Goal: Task Accomplishment & Management: Complete application form

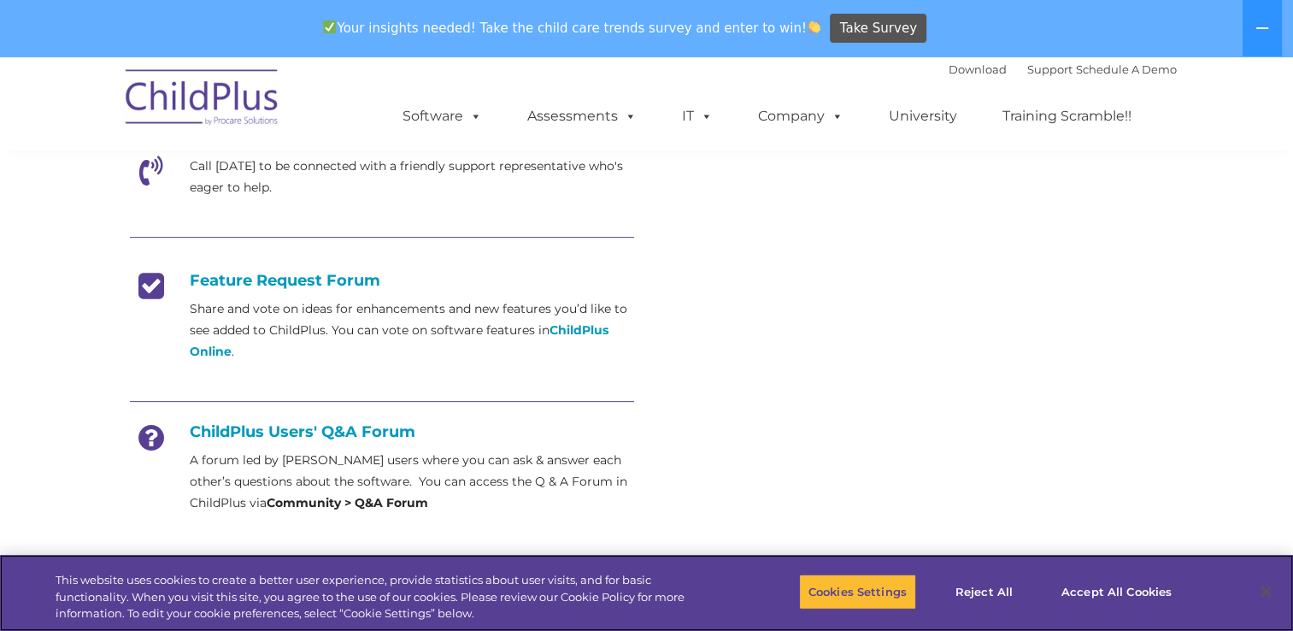
scroll to position [531, 0]
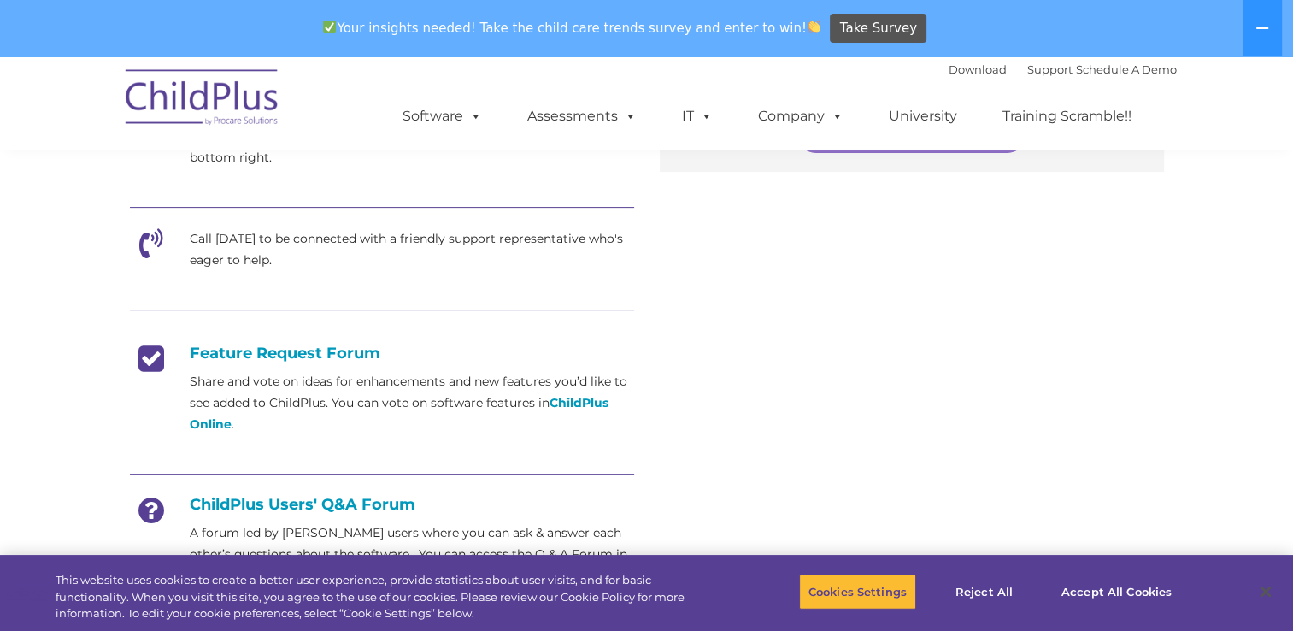
click at [383, 381] on p "Share and vote on ideas for enhancements and new features you’d like to see add…" at bounding box center [412, 403] width 444 height 64
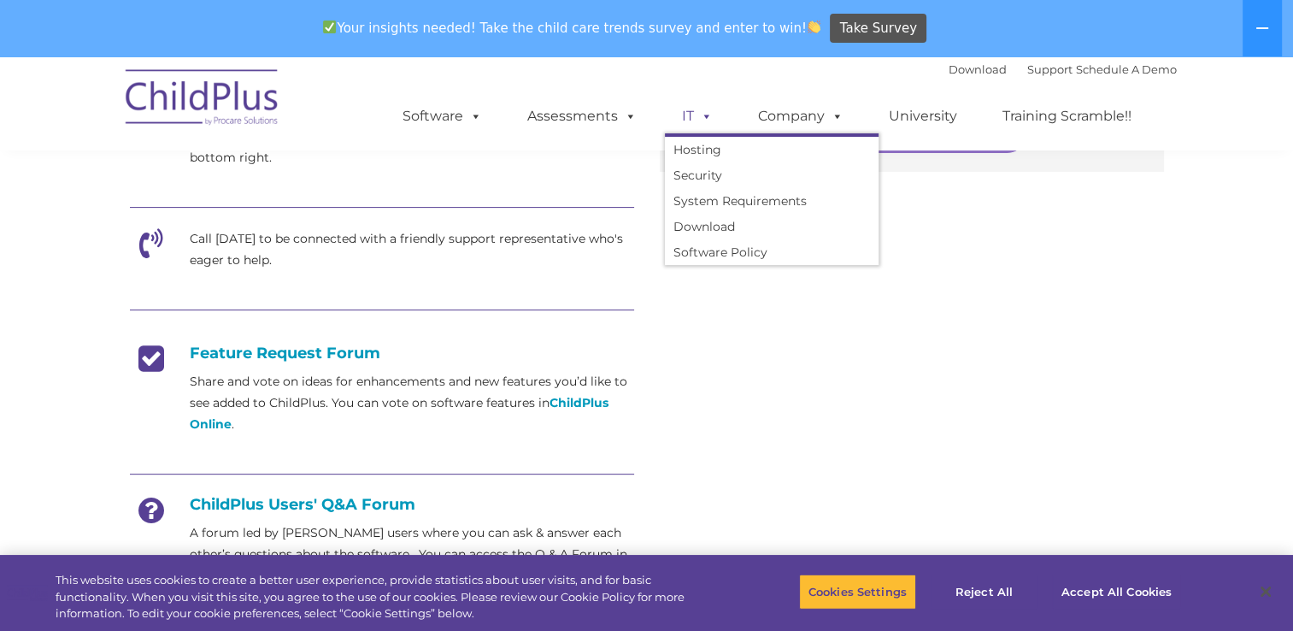
click at [701, 120] on span at bounding box center [703, 116] width 19 height 16
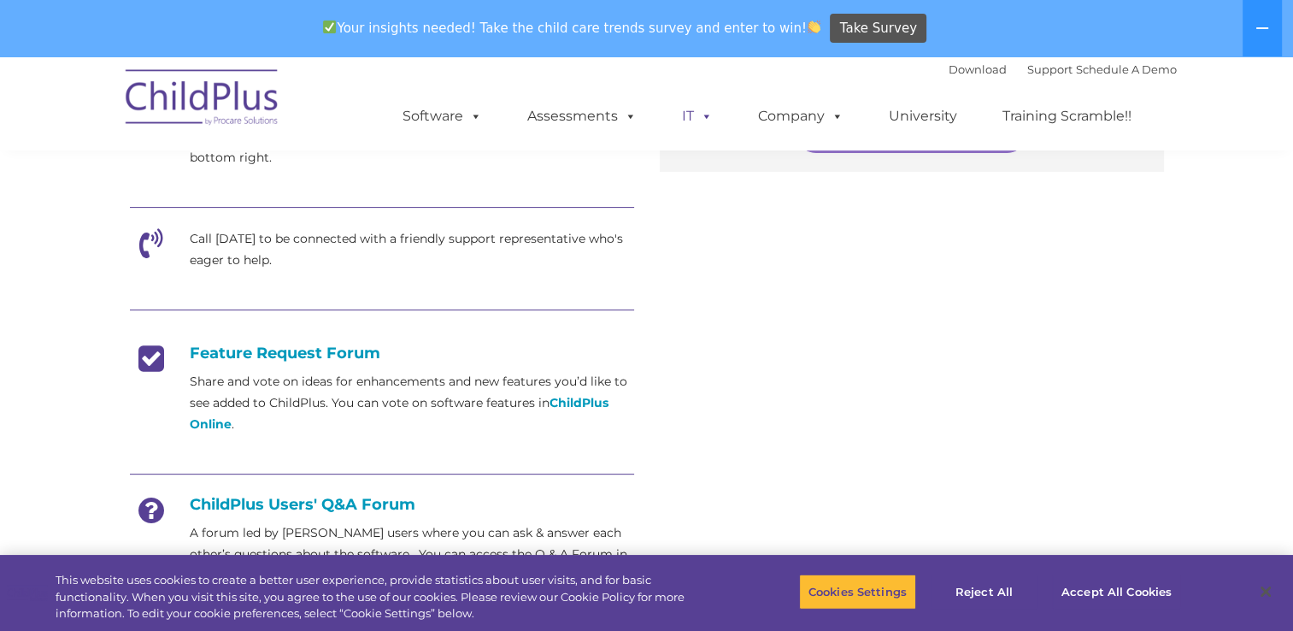
click at [702, 117] on span at bounding box center [703, 116] width 19 height 16
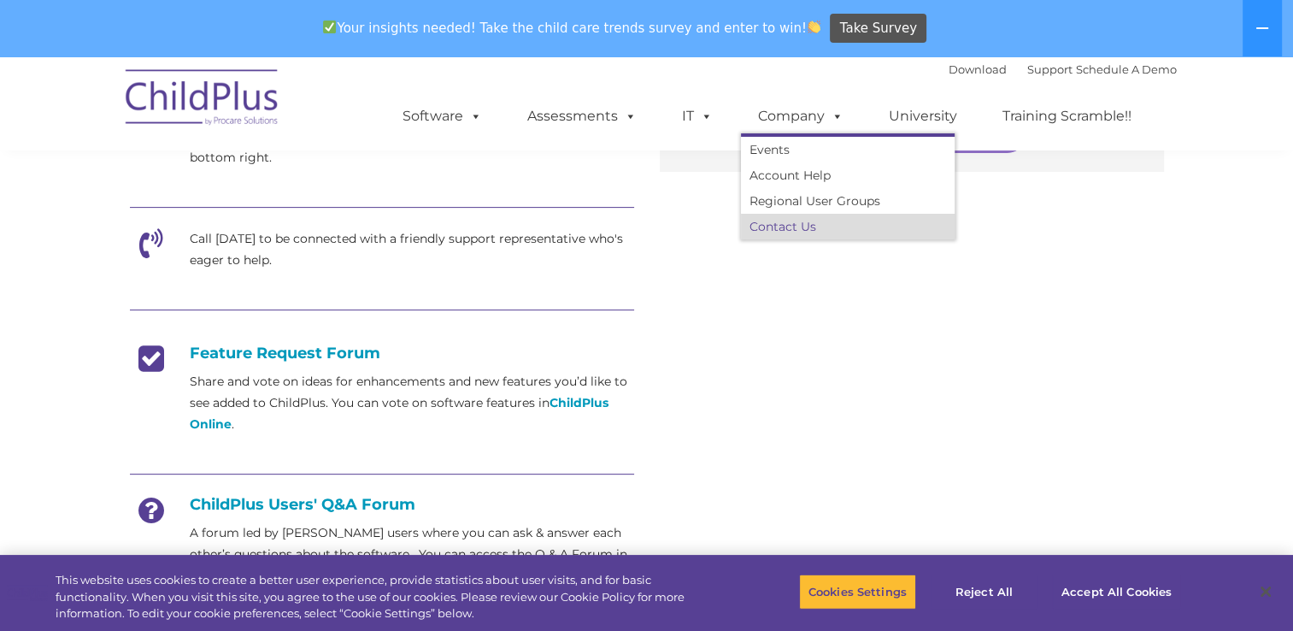
click at [800, 221] on link "Contact Us" at bounding box center [848, 227] width 214 height 26
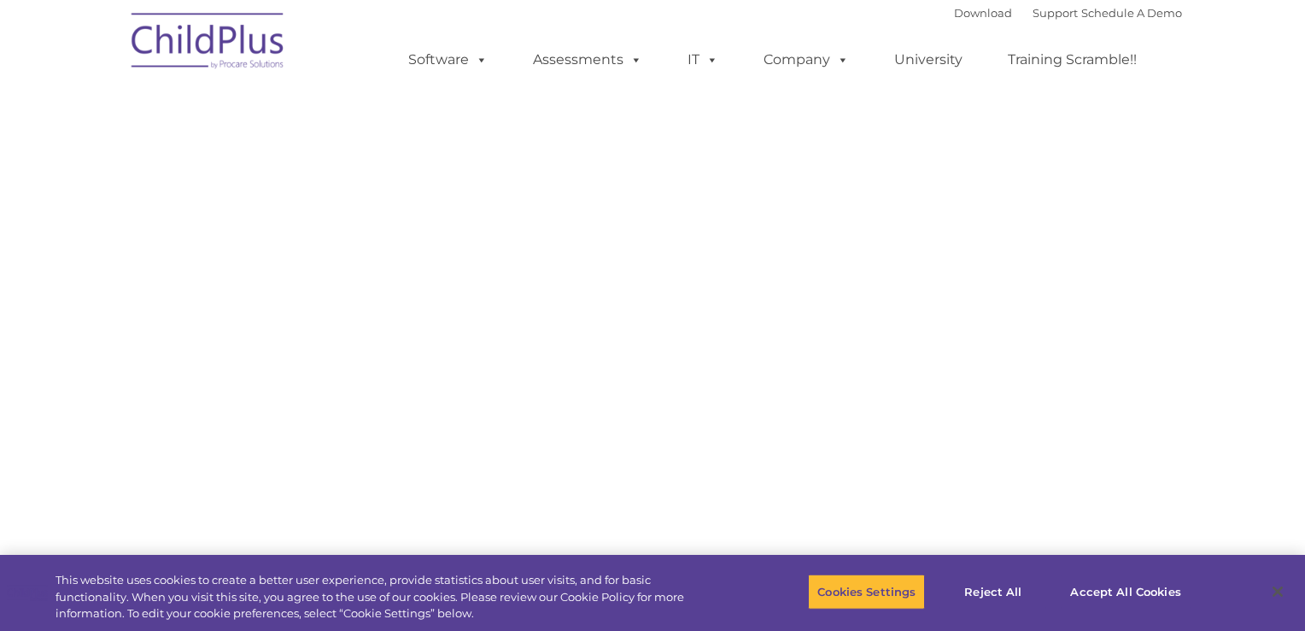
type input ""
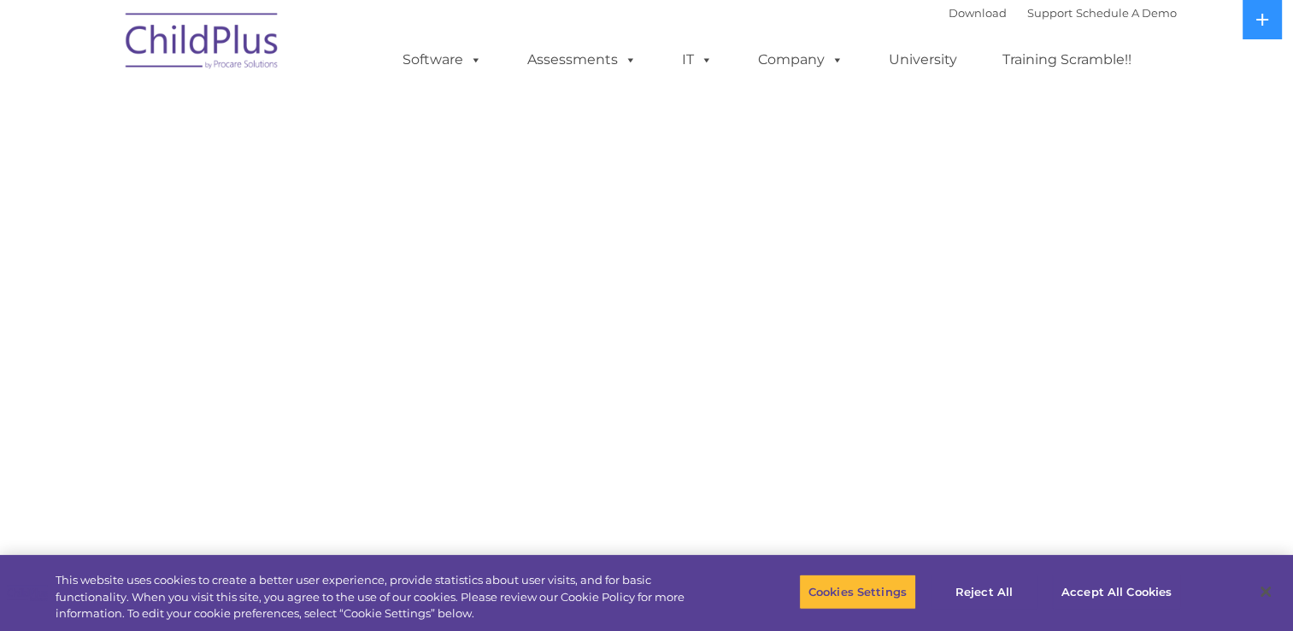
select select "MEDIUM"
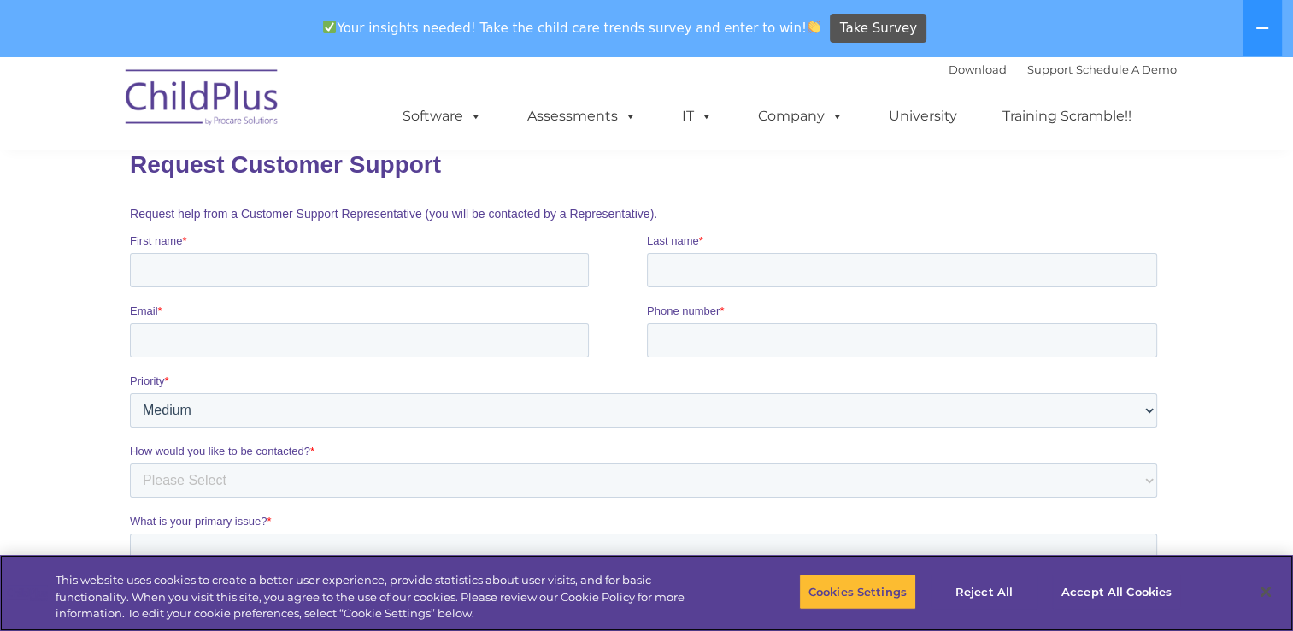
scroll to position [220, 0]
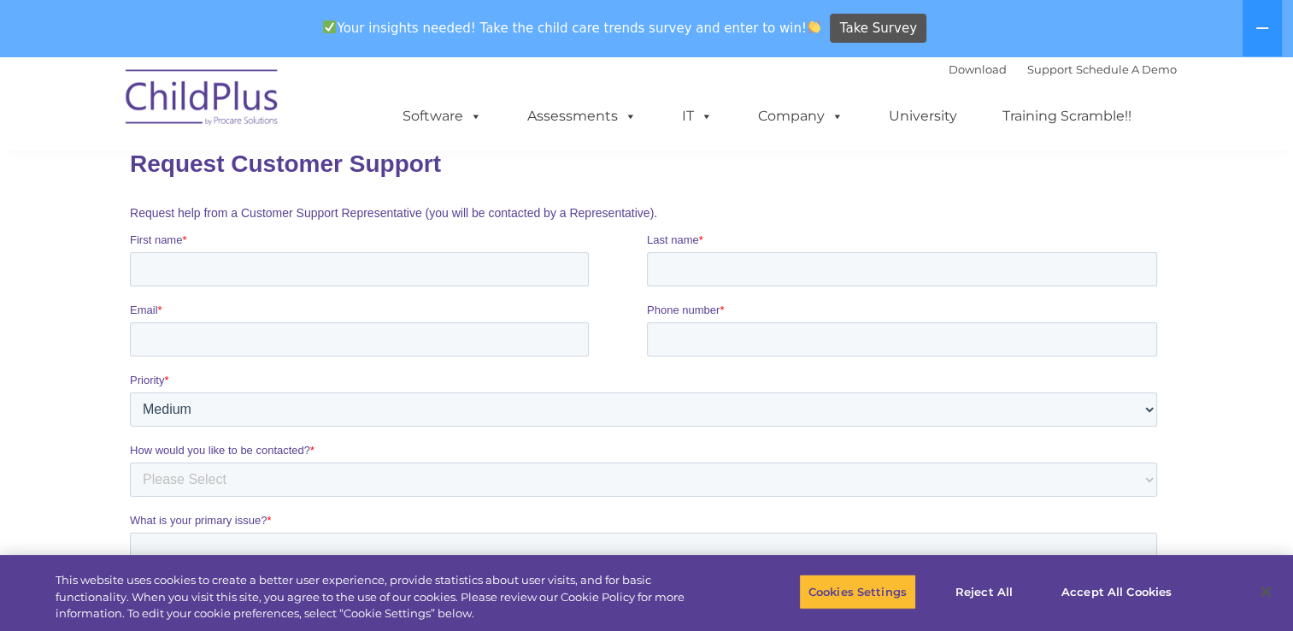
click at [313, 271] on input "First name *" at bounding box center [358, 269] width 459 height 34
type input "[PERSON_NAME]"
click at [286, 344] on input "Email *" at bounding box center [358, 339] width 459 height 34
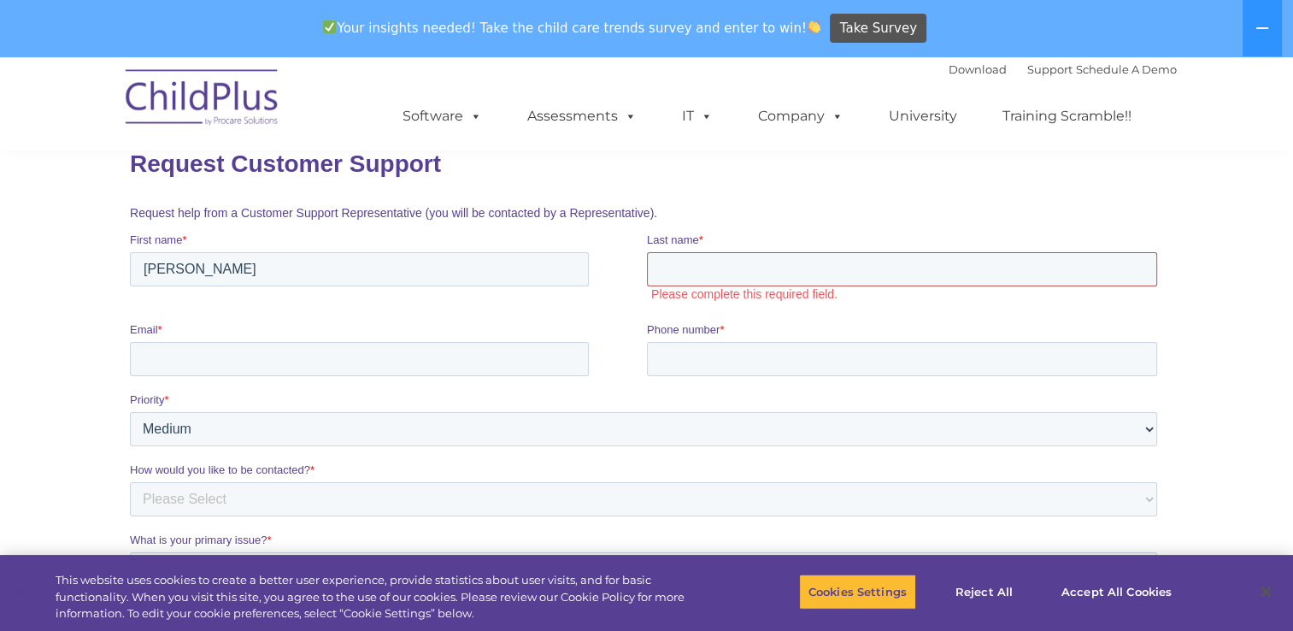
click at [743, 268] on input "Last name *" at bounding box center [901, 269] width 510 height 34
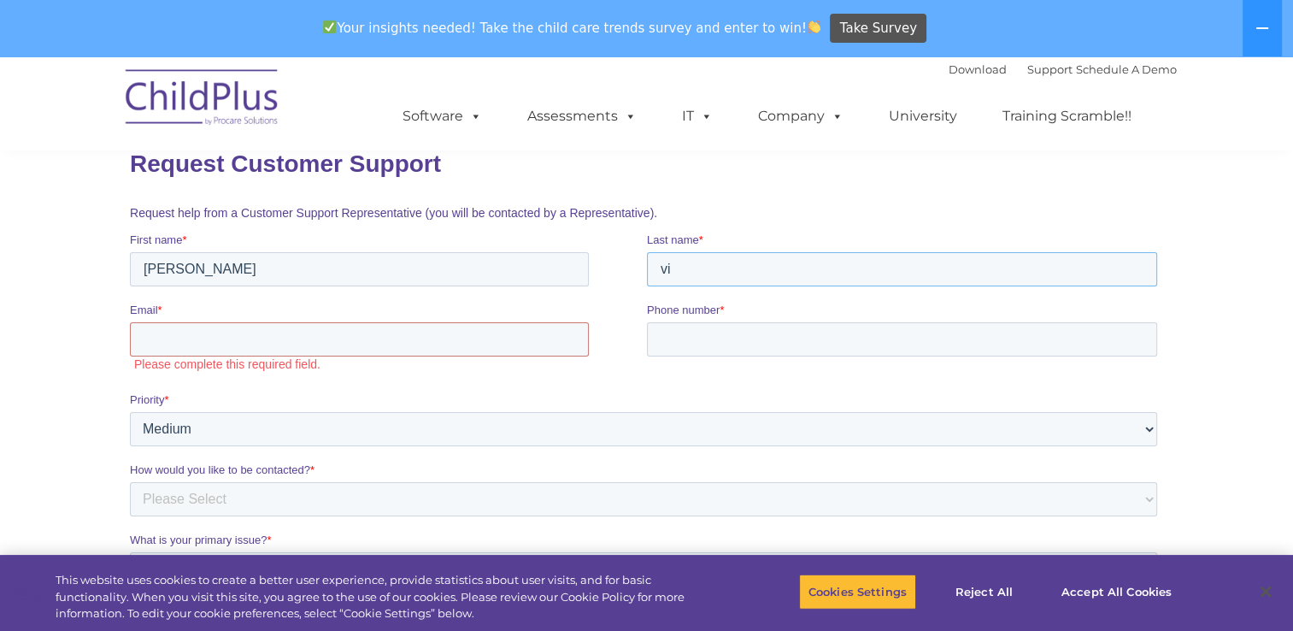
type input "v"
type input "[PERSON_NAME]"
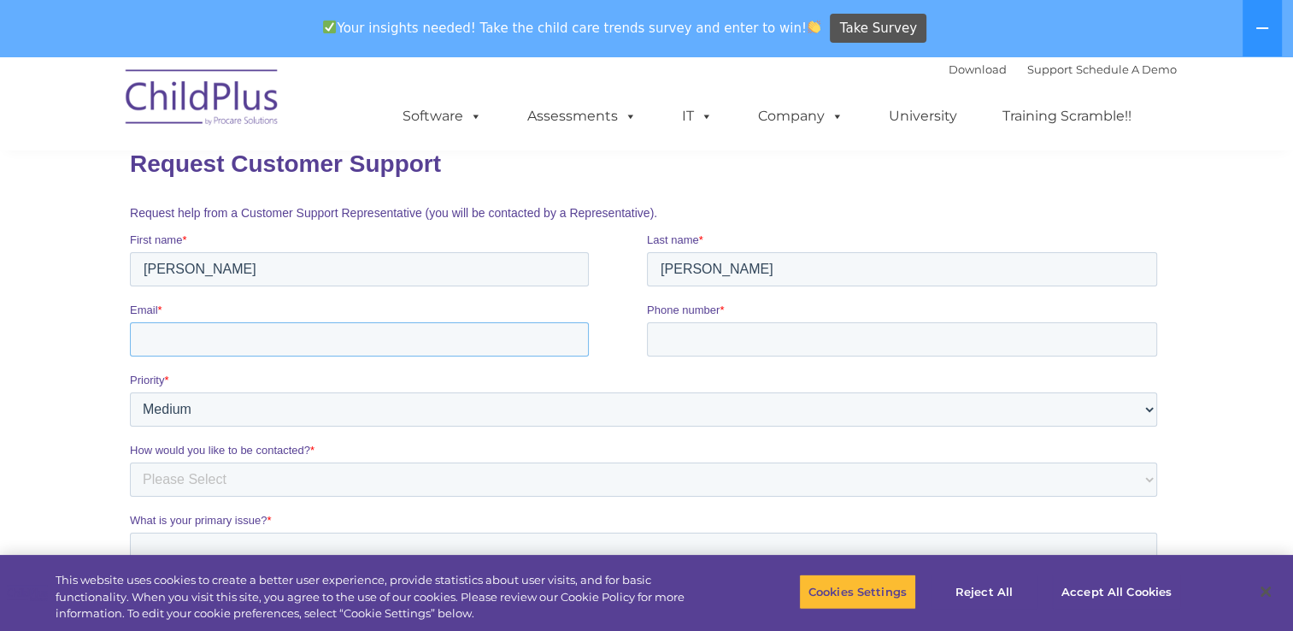
click at [384, 341] on input "Email *" at bounding box center [358, 339] width 459 height 34
type input "[EMAIL_ADDRESS][DOMAIN_NAME]"
click at [344, 483] on select "Please Select Phone Email" at bounding box center [642, 479] width 1027 height 34
select select "Email"
click at [129, 462] on select "Please Select Phone Email" at bounding box center [642, 479] width 1027 height 34
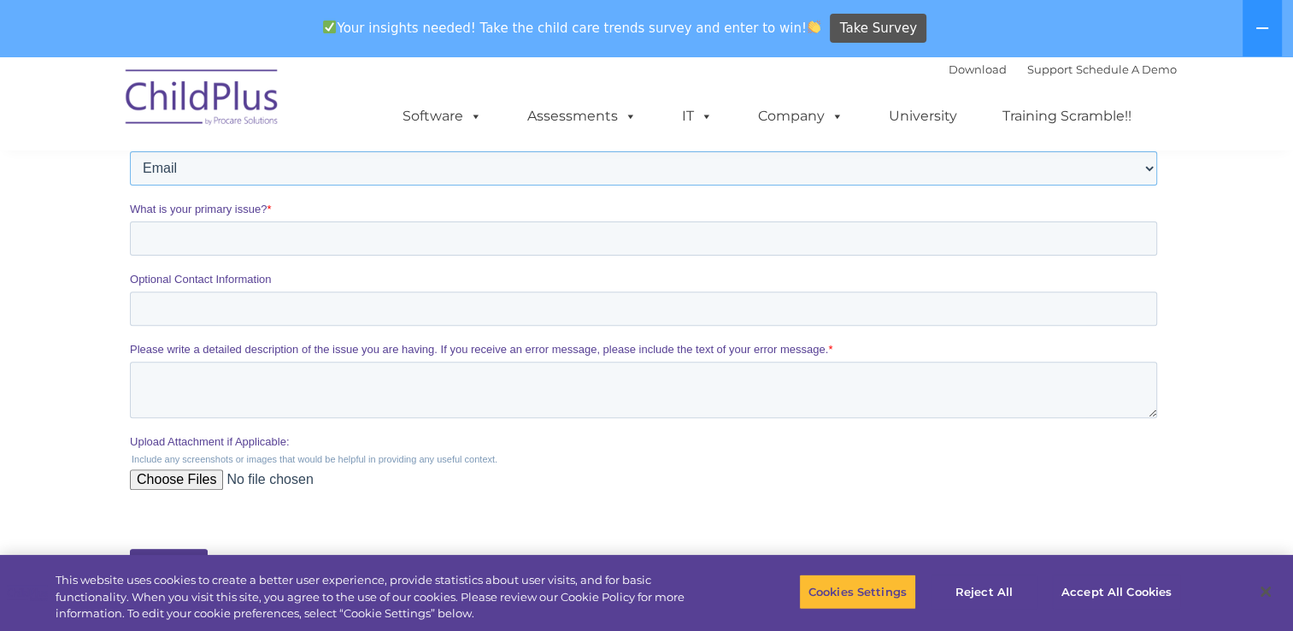
scroll to position [525, 0]
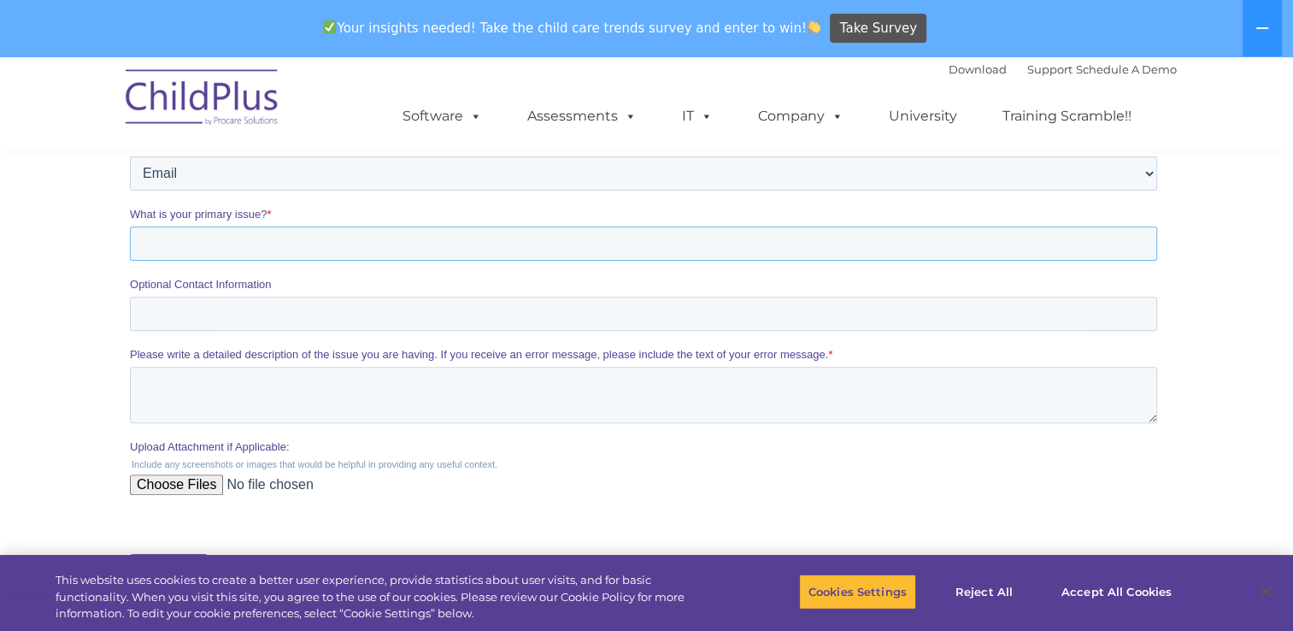
click at [518, 252] on input "What is your primary issue? *" at bounding box center [642, 243] width 1027 height 34
type input "cant log in"
click at [326, 393] on textarea "Please write a detailed description of the issue you are having. If you receive…" at bounding box center [642, 395] width 1027 height 56
click at [405, 391] on textarea "my user or password is [SECURITY_DATA]" at bounding box center [642, 395] width 1027 height 56
type textarea "my user or password is [SECURITY_DATA]"
